Goal: Complete application form

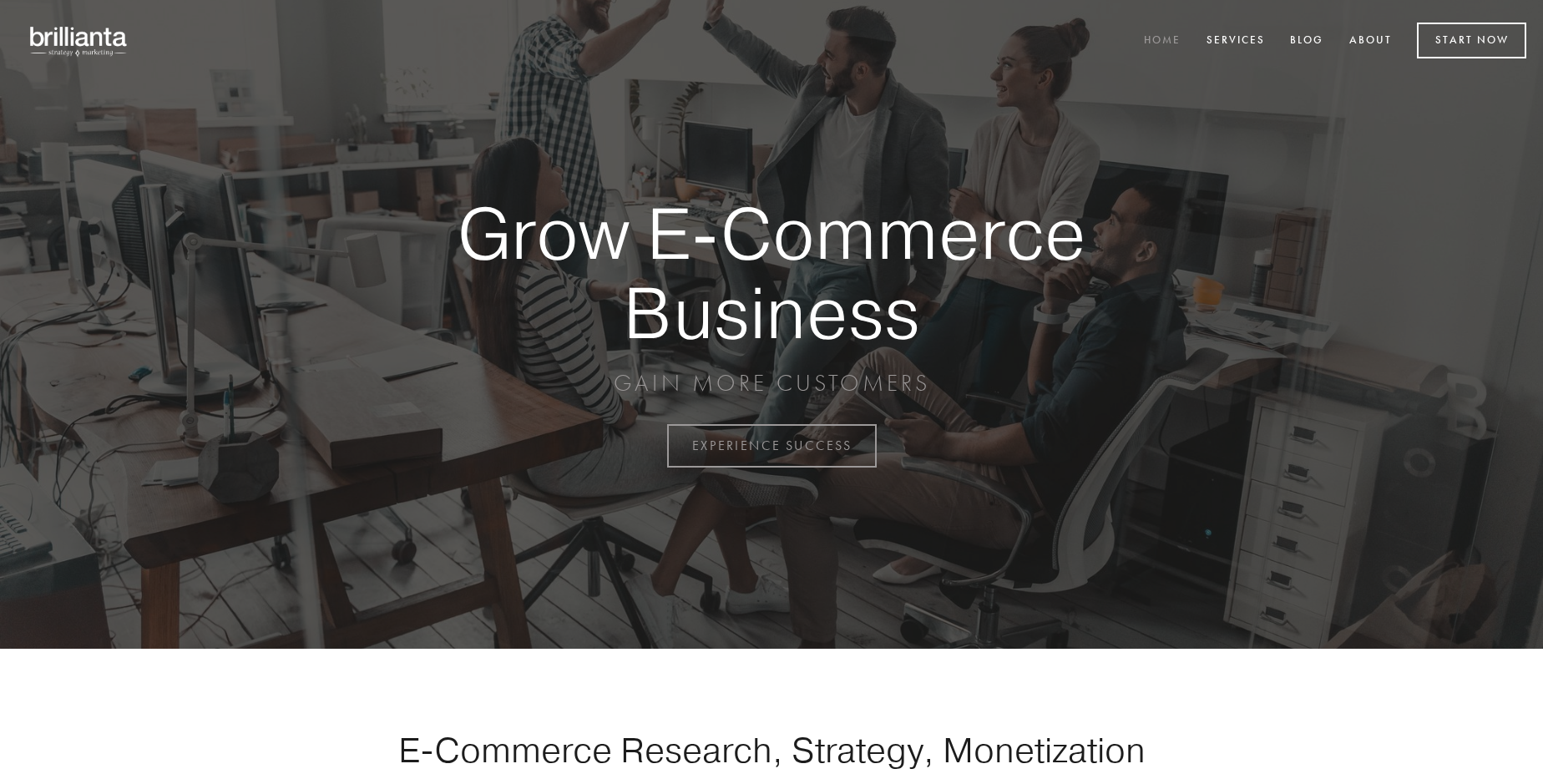
scroll to position [4375, 0]
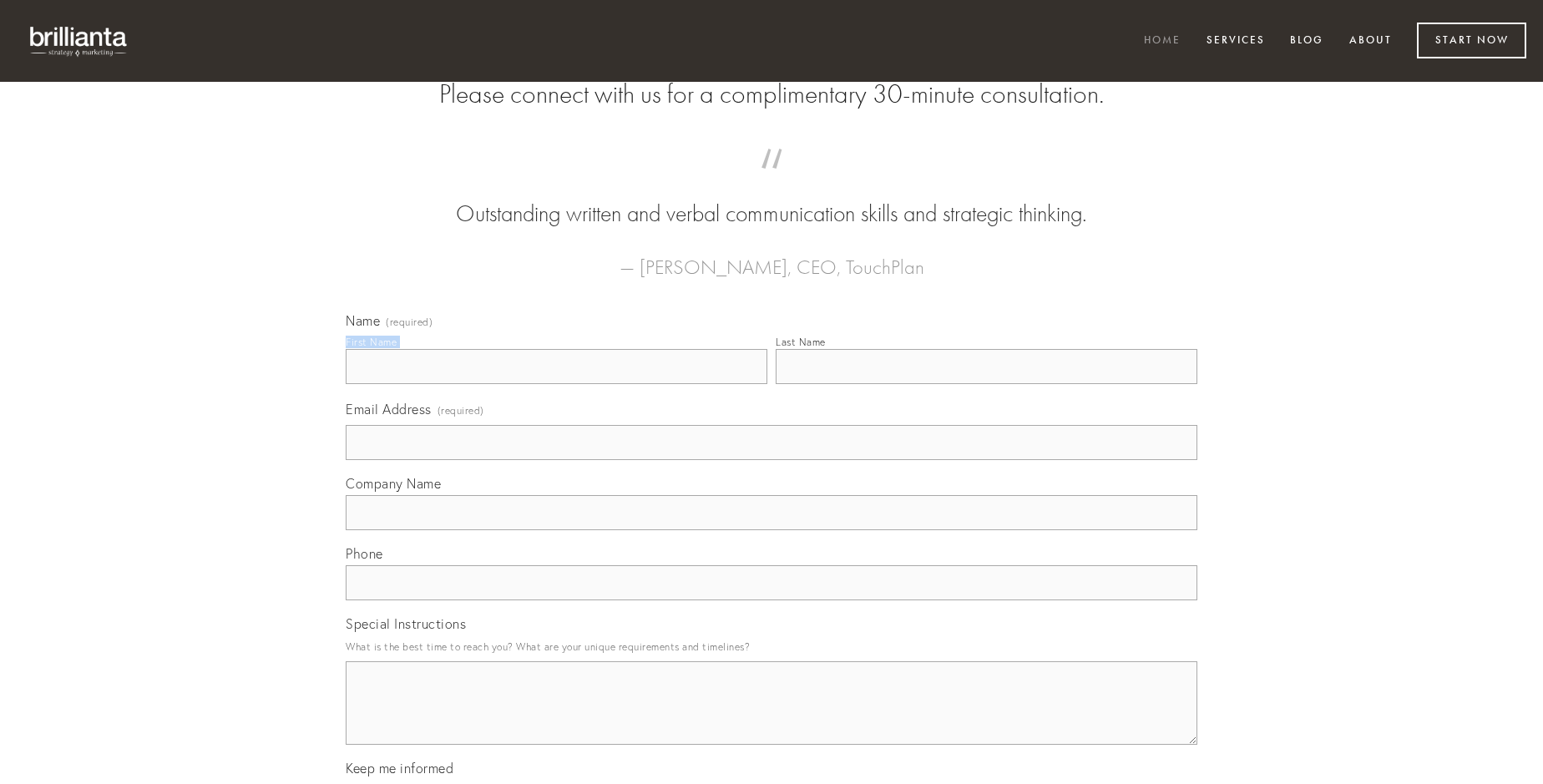
type input "[PERSON_NAME]"
click at [986, 384] on input "Last Name" at bounding box center [987, 366] width 422 height 35
type input "[PERSON_NAME]"
click at [772, 459] on input "Email Address (required)" at bounding box center [772, 442] width 852 height 35
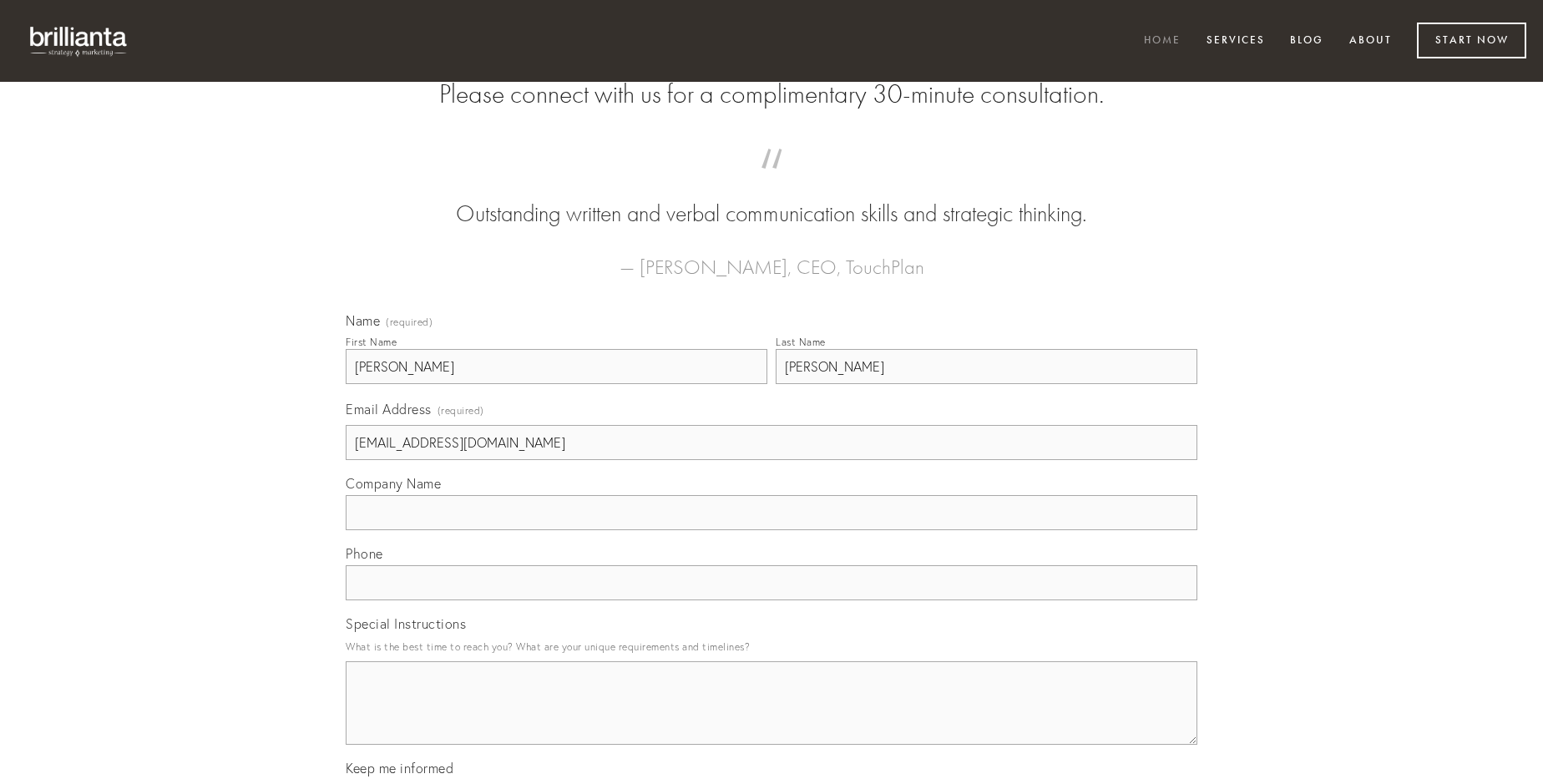
type input "[EMAIL_ADDRESS][DOMAIN_NAME]"
click at [772, 530] on input "Company Name" at bounding box center [772, 512] width 852 height 35
type input "accendo"
click at [772, 600] on input "text" at bounding box center [772, 582] width 852 height 35
click at [772, 717] on textarea "Special Instructions" at bounding box center [772, 703] width 852 height 83
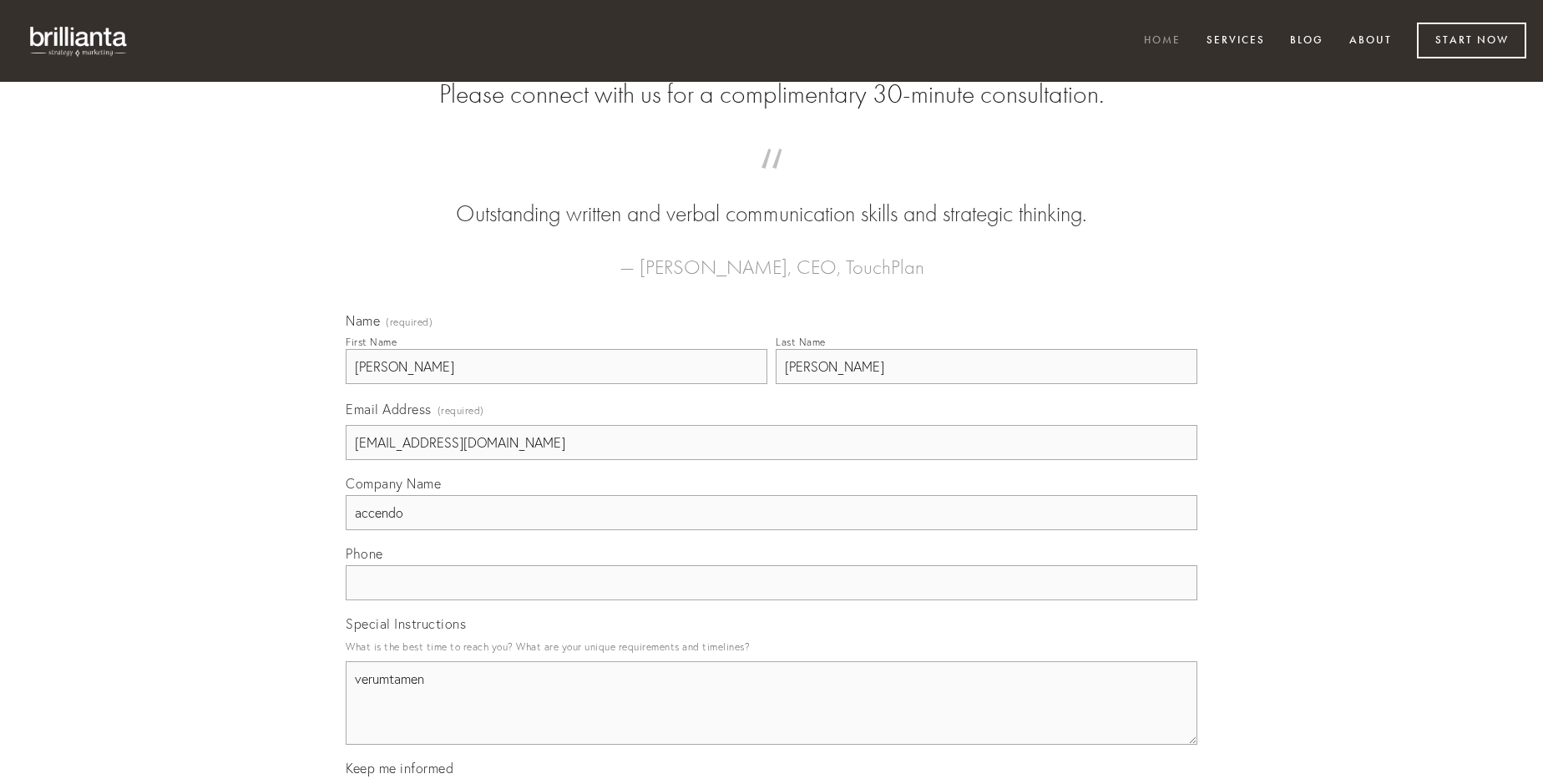
type textarea "verumtamen"
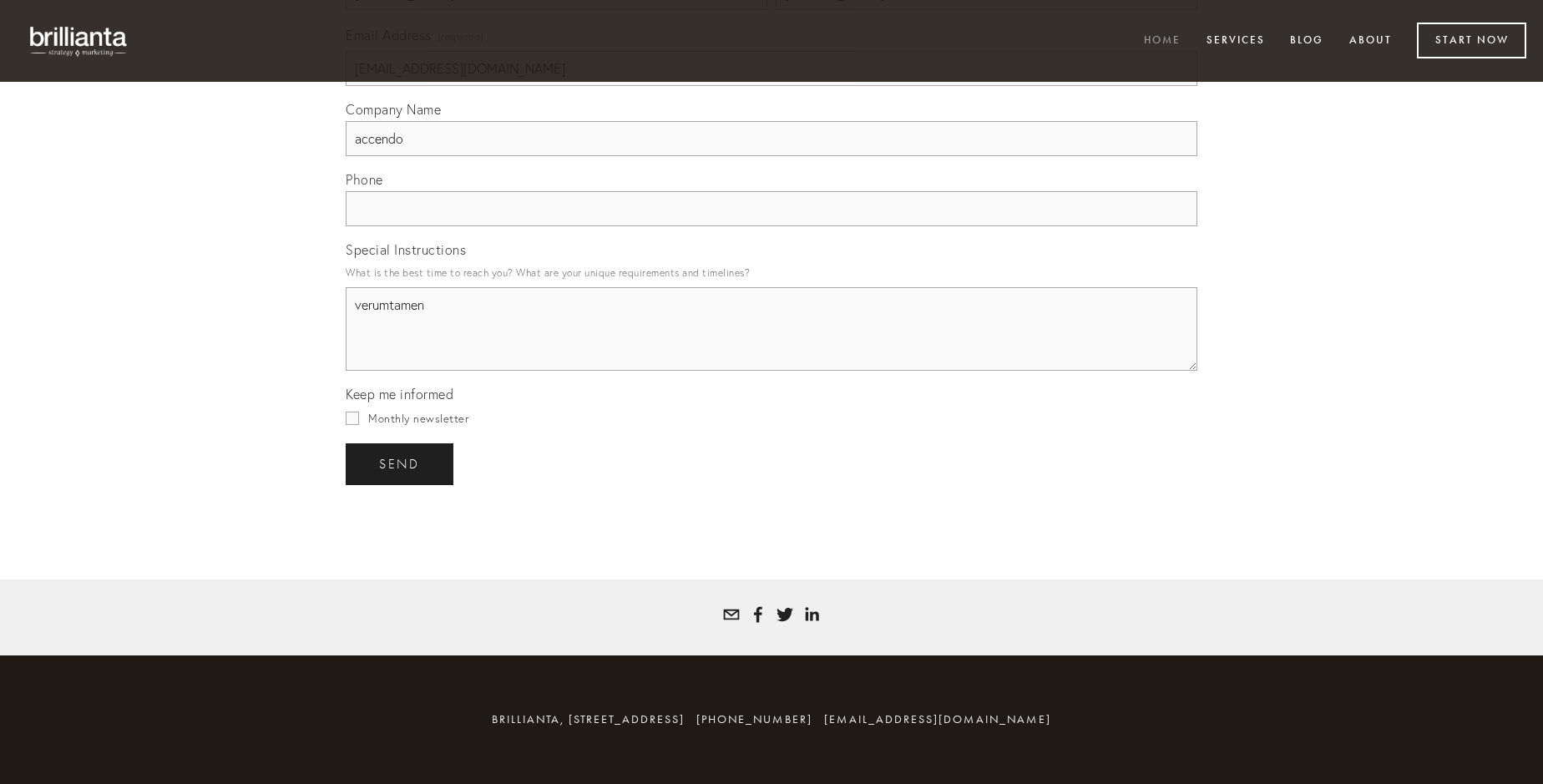
click at [401, 463] on span "send" at bounding box center [400, 464] width 41 height 15
